Goal: Information Seeking & Learning: Compare options

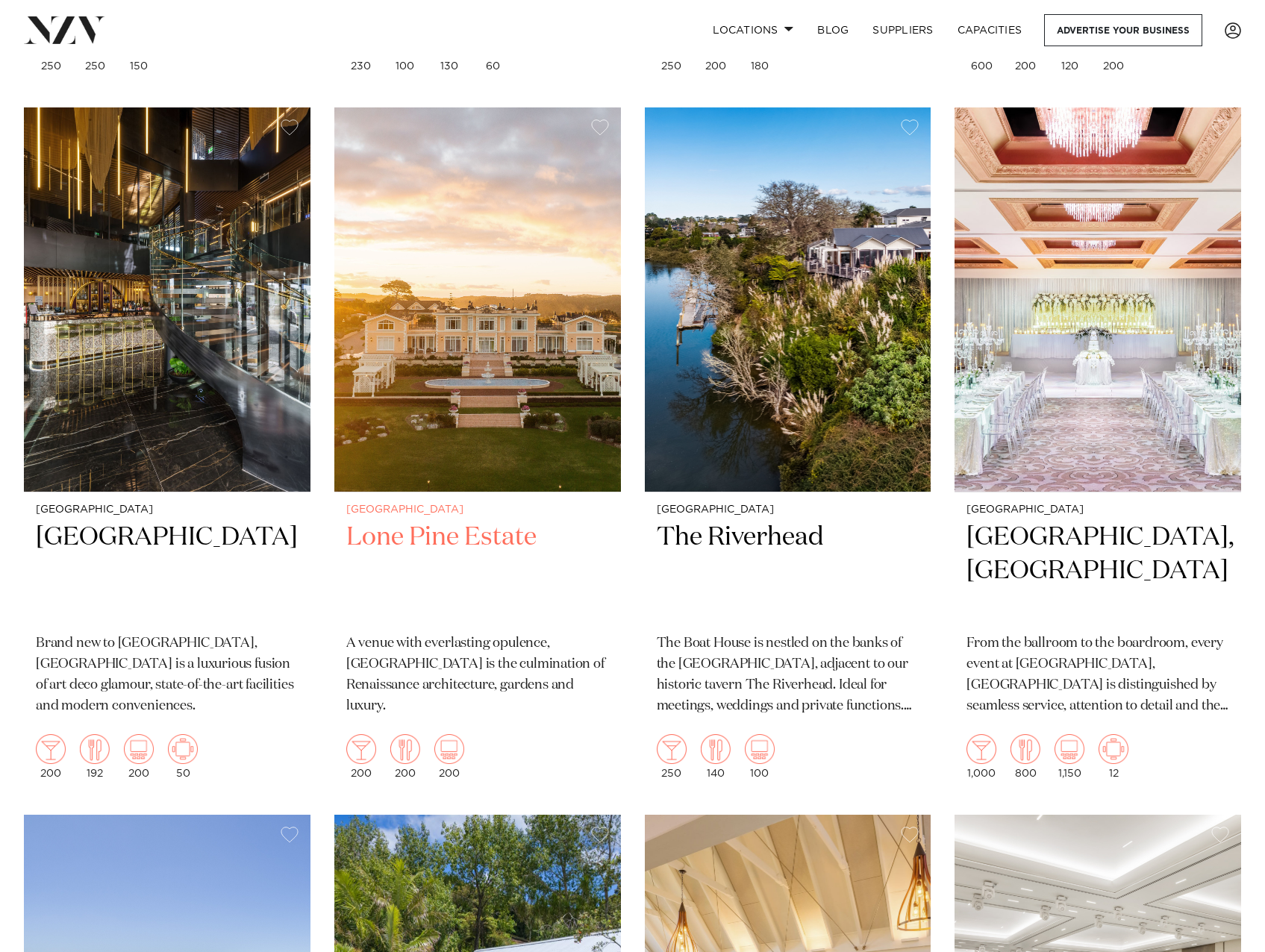
scroll to position [1268, 0]
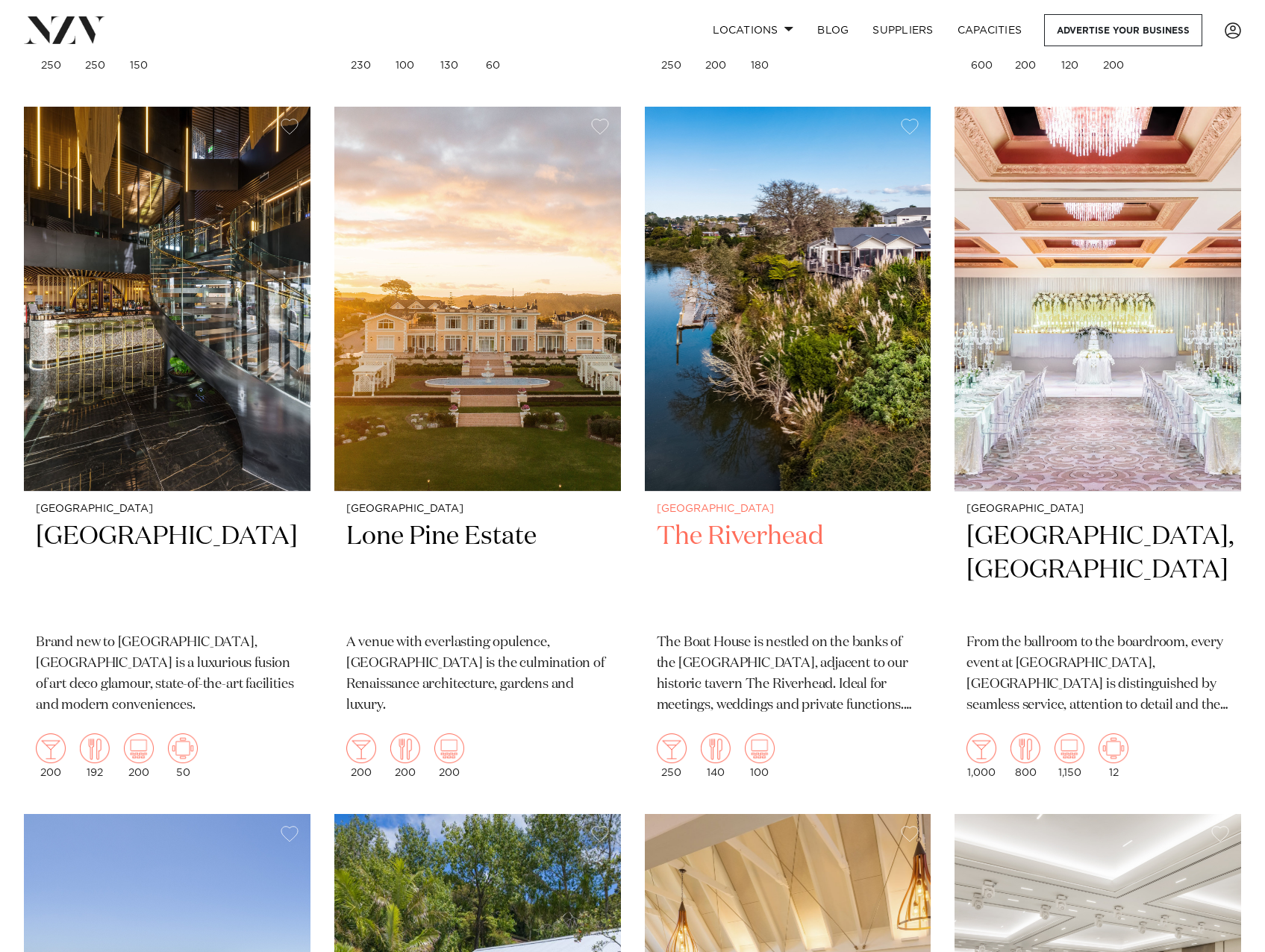
click at [762, 449] on img at bounding box center [787, 299] width 286 height 384
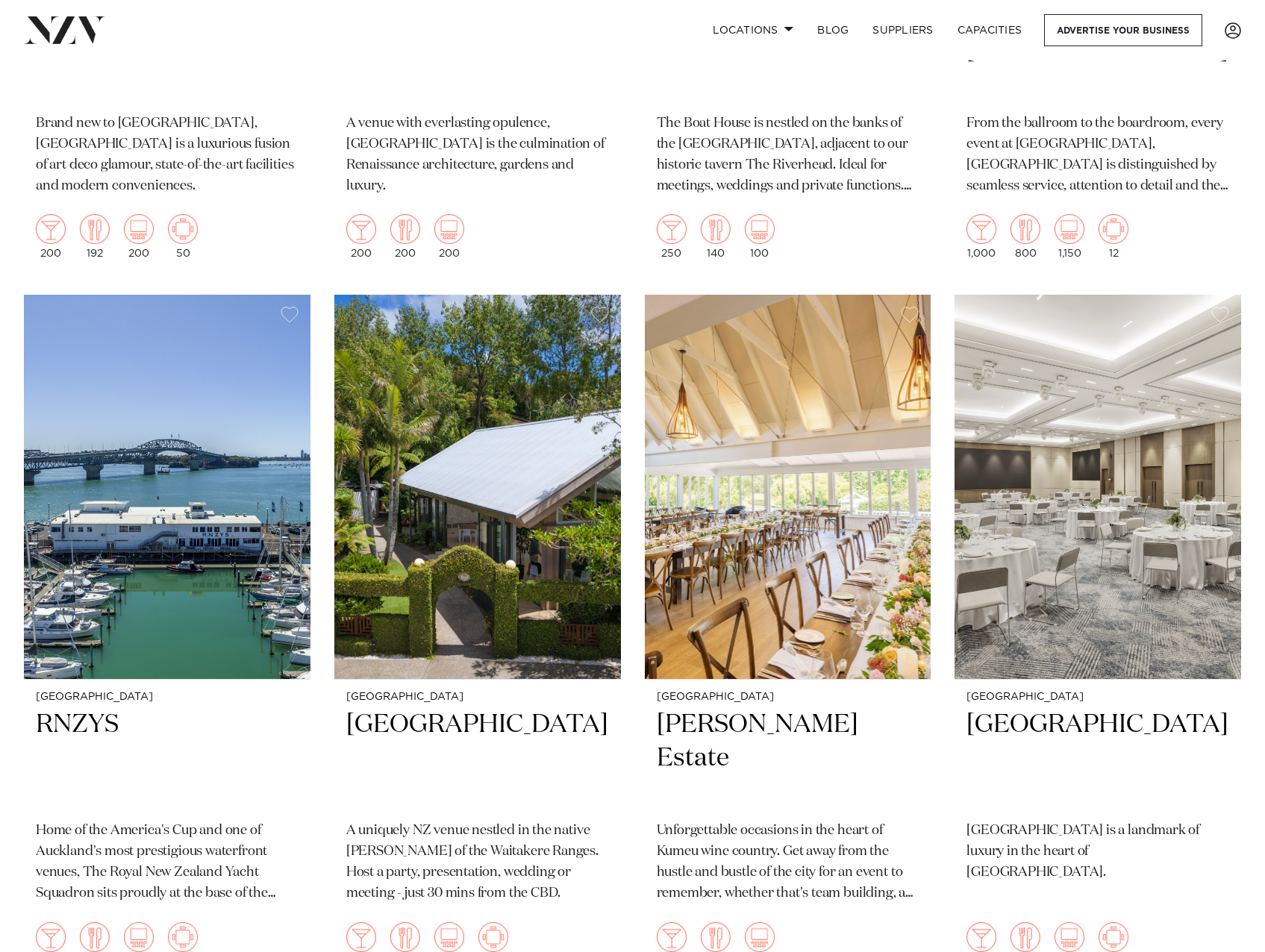
scroll to position [1791, 0]
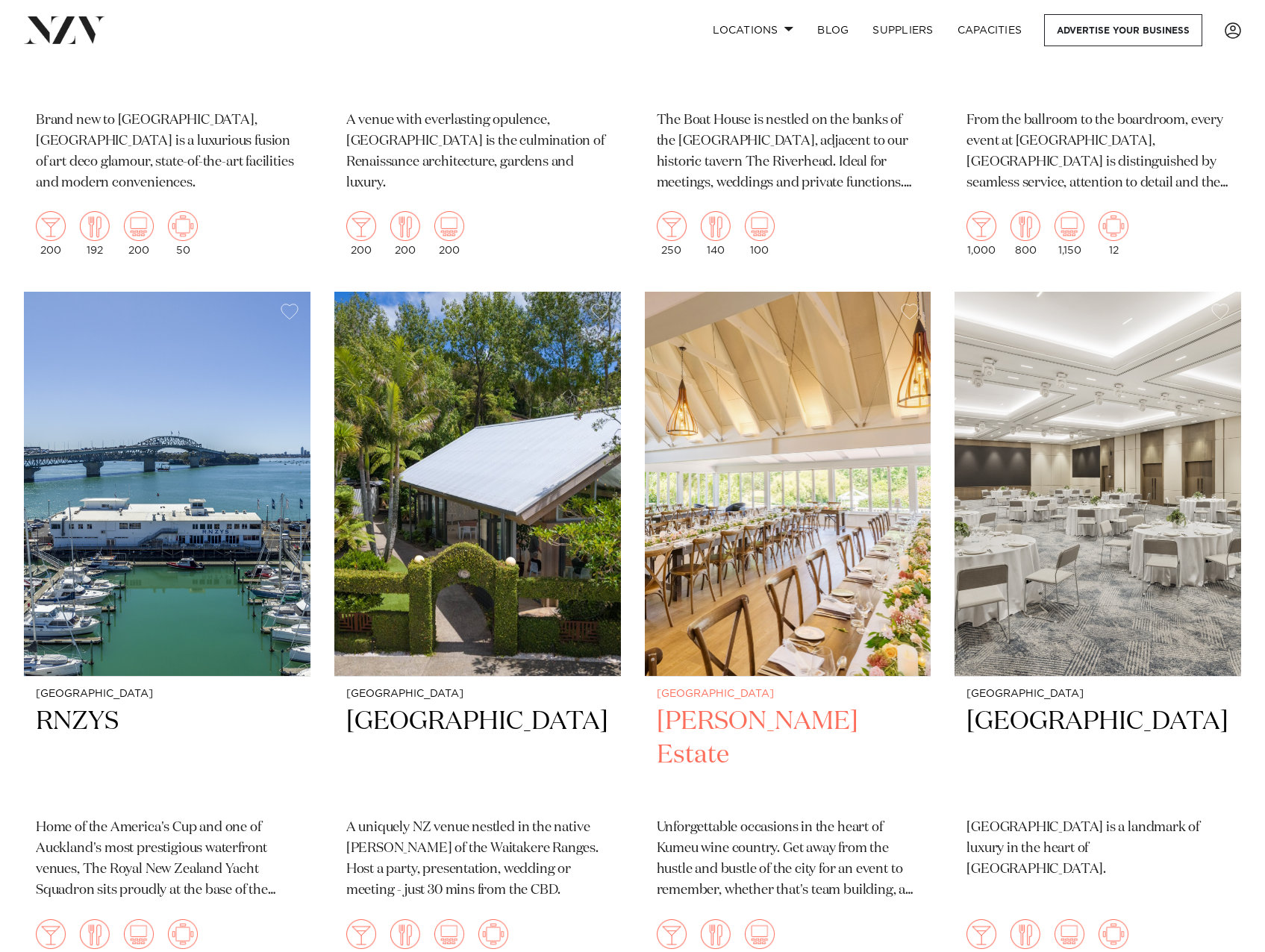
click at [730, 705] on h2 "Abel Estate" at bounding box center [787, 755] width 263 height 101
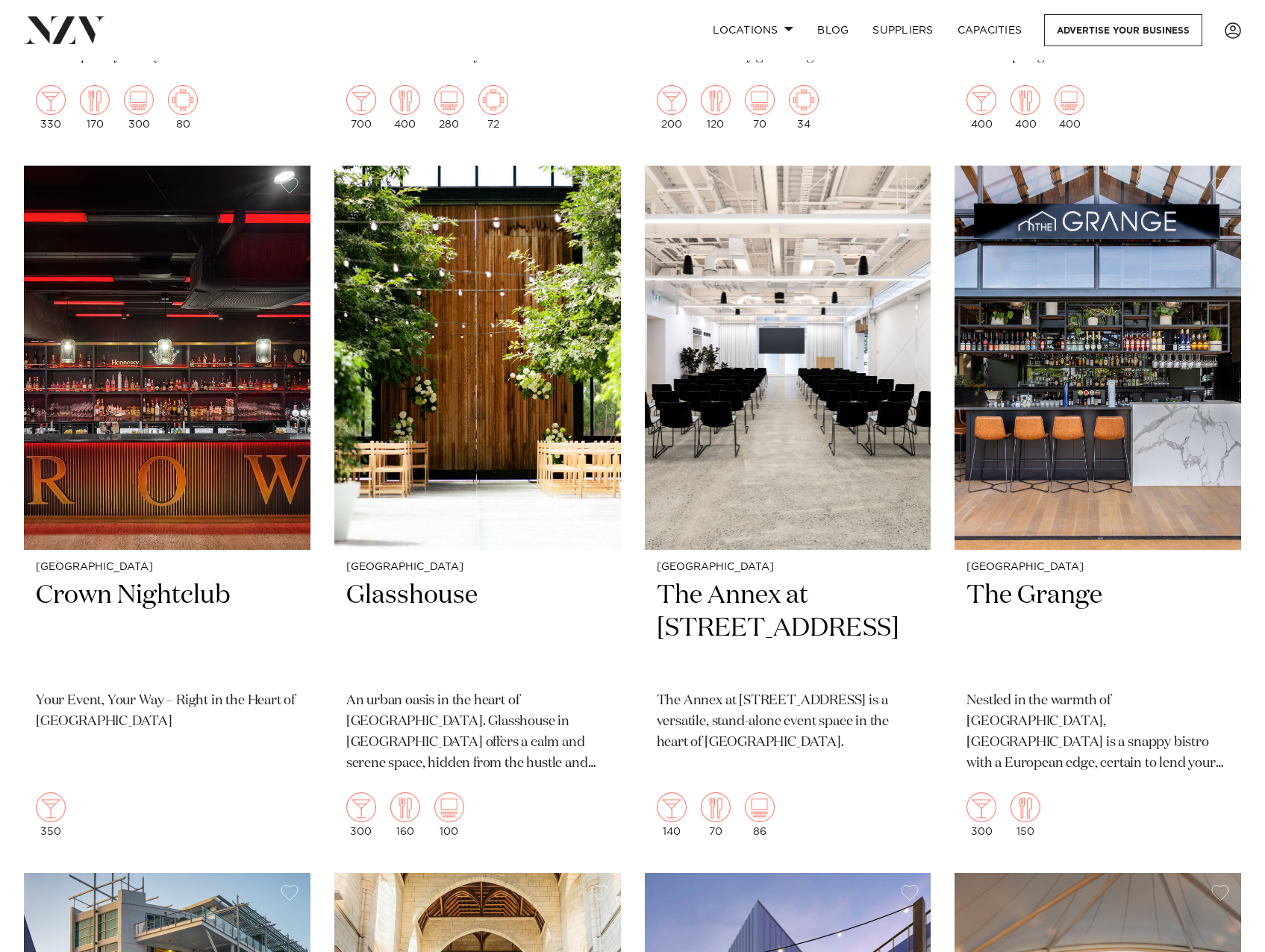
scroll to position [3357, 0]
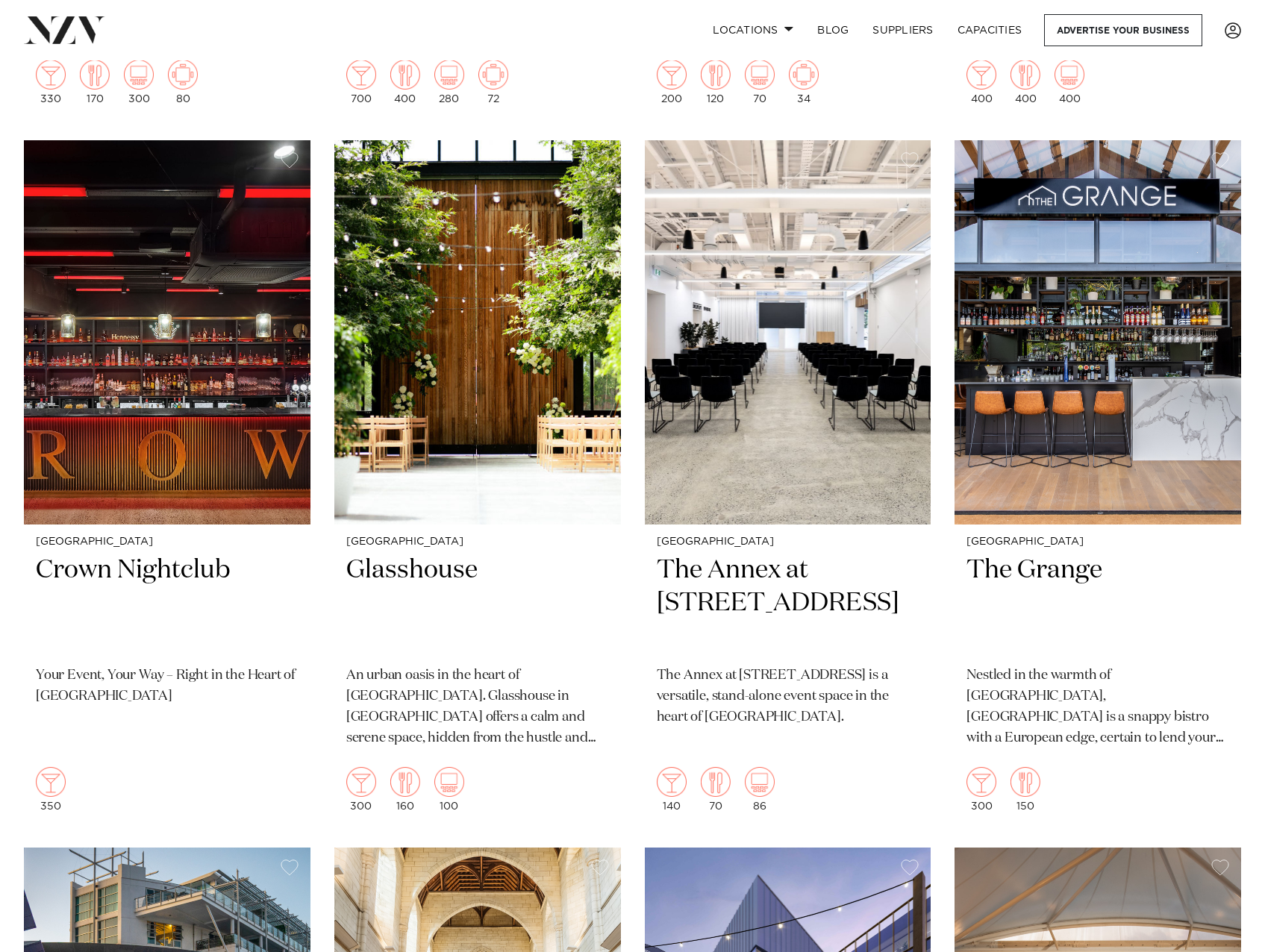
click at [520, 623] on h2 "Glasshouse" at bounding box center [478, 603] width 263 height 101
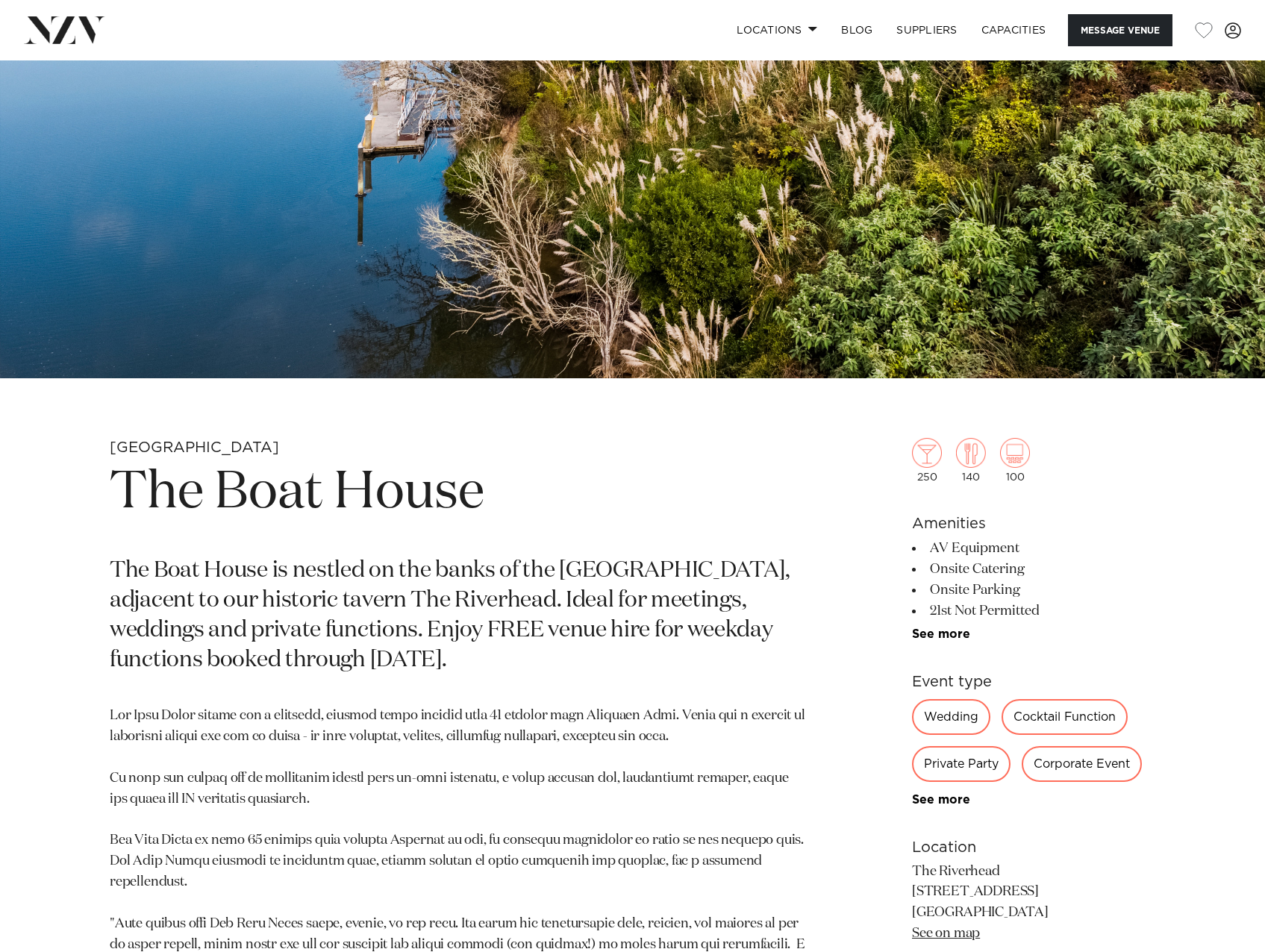
scroll to position [264, 0]
